Goal: Task Accomplishment & Management: Use online tool/utility

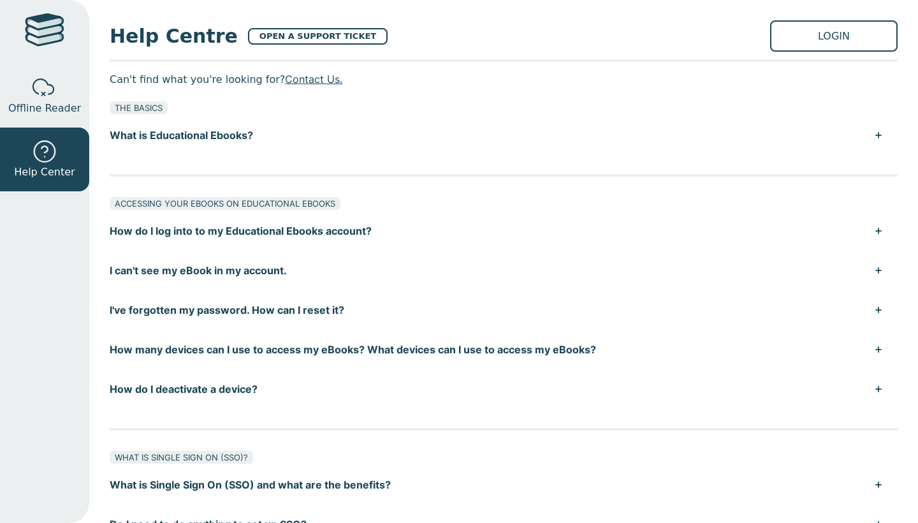
click at [815, 23] on link "LOGIN" at bounding box center [833, 35] width 127 height 31
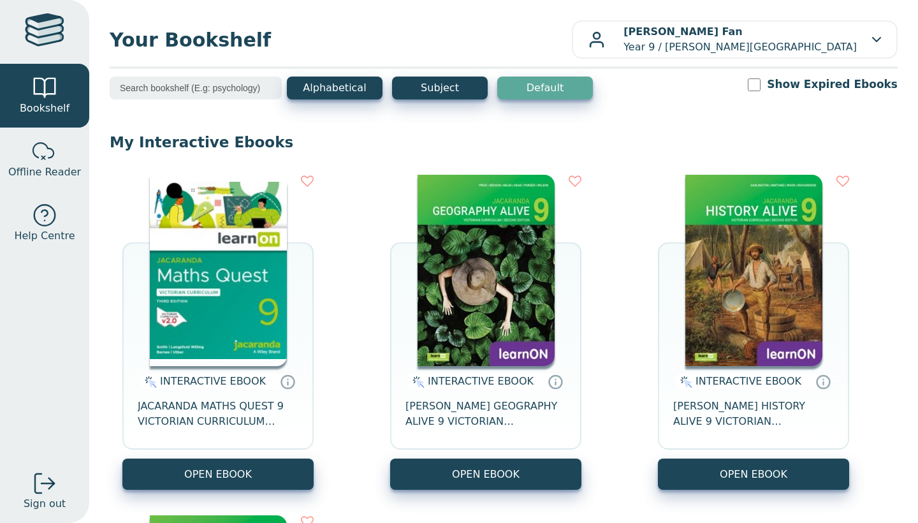
click at [341, 286] on div "INTERACTIVE EBOOK JACARANDA MATHS QUEST 9 VICTORIAN CURRICULUM LEARNON EBOOK 3E…" at bounding box center [504, 502] width 788 height 681
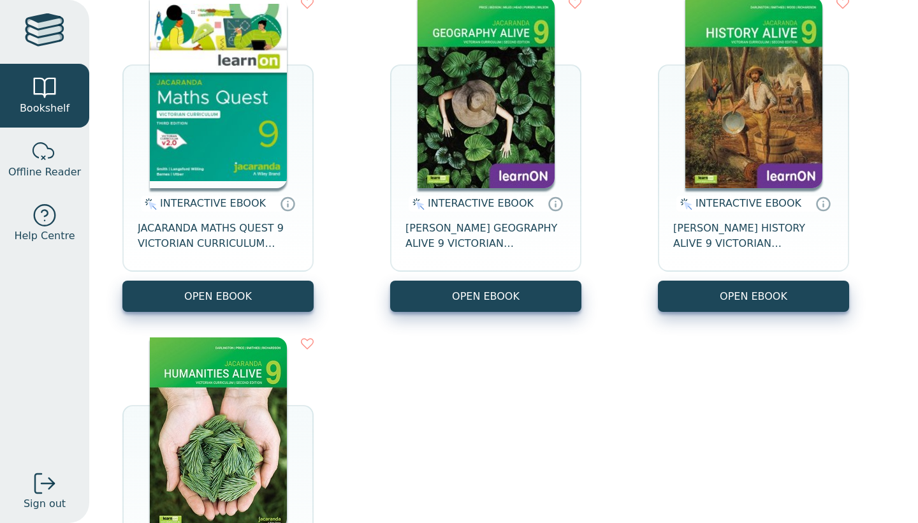
click at [263, 296] on button "OPEN EBOOK" at bounding box center [217, 295] width 191 height 31
